Goal: Task Accomplishment & Management: Manage account settings

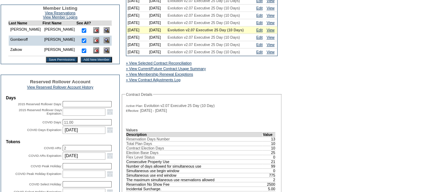
scroll to position [184, 0]
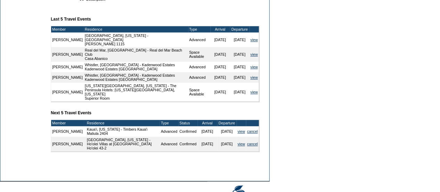
scroll to position [102, 0]
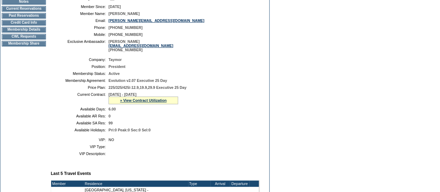
click at [23, 39] on td "CWL Requests" at bounding box center [24, 37] width 44 height 6
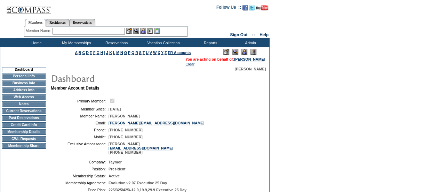
click at [70, 33] on input "text" at bounding box center [89, 31] width 72 height 7
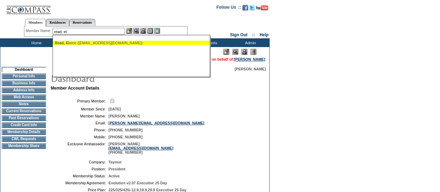
click at [79, 45] on div "Read, El aine (elaineread1@googlemail.com)" at bounding box center [131, 43] width 153 height 4
type input "Read, Elaine (elaineread1@googlemail.com)"
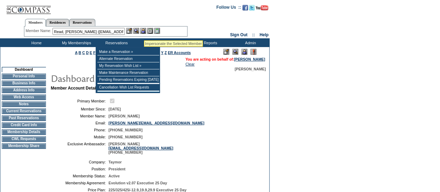
click at [144, 32] on img at bounding box center [143, 31] width 6 height 6
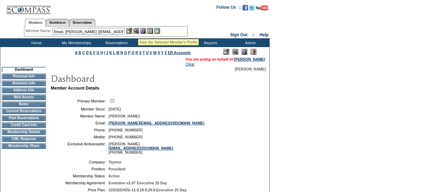
click at [138, 31] on img at bounding box center [136, 31] width 6 height 6
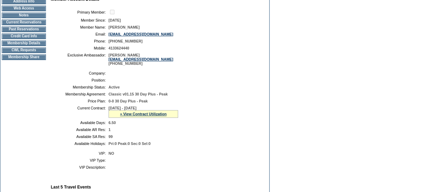
scroll to position [89, 0]
click at [145, 116] on link "» View Contract Utilization" at bounding box center [143, 113] width 47 height 4
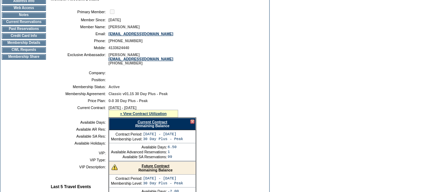
scroll to position [119, 0]
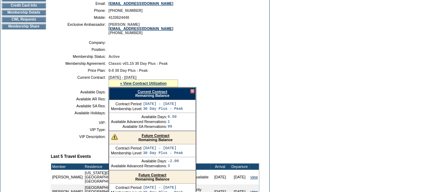
click at [162, 137] on link "Future Contract" at bounding box center [156, 135] width 28 height 4
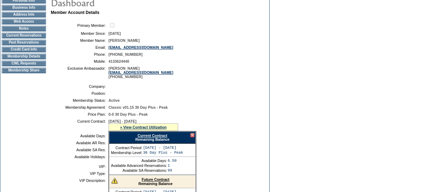
click at [32, 59] on td "Membership Details" at bounding box center [24, 57] width 44 height 6
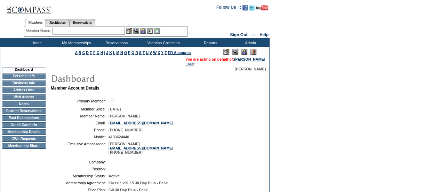
click at [77, 34] on input "text" at bounding box center [89, 31] width 72 height 7
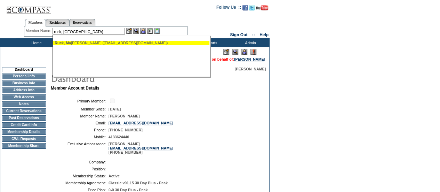
drag, startPoint x: 84, startPoint y: 45, endPoint x: 85, endPoint y: 67, distance: 22.3
click at [85, 67] on div "Ruck, [PERSON_NAME] ([EMAIL_ADDRESS][DOMAIN_NAME])" at bounding box center [132, 56] width 158 height 42
click at [101, 43] on div "Ruck, Ma ry Kay (mkruck1@gmail.com)" at bounding box center [131, 43] width 153 height 4
type input "Ruck, Mary Kay (mkruck1@gmail.com)"
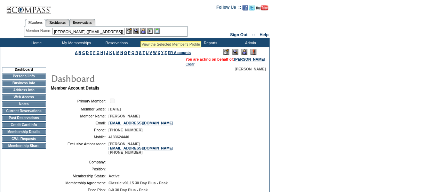
click at [144, 30] on img at bounding box center [143, 31] width 6 height 6
click at [139, 31] on img at bounding box center [136, 31] width 6 height 6
